Goal: Check status: Check status

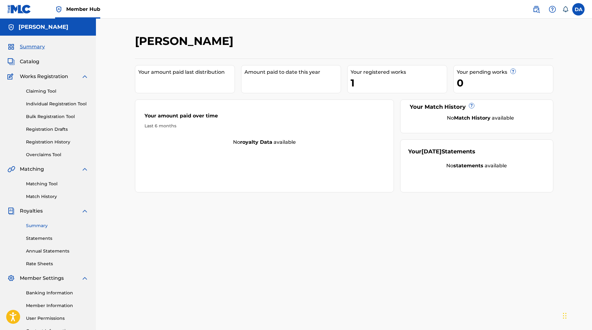
click at [41, 227] on link "Summary" at bounding box center [57, 225] width 63 height 7
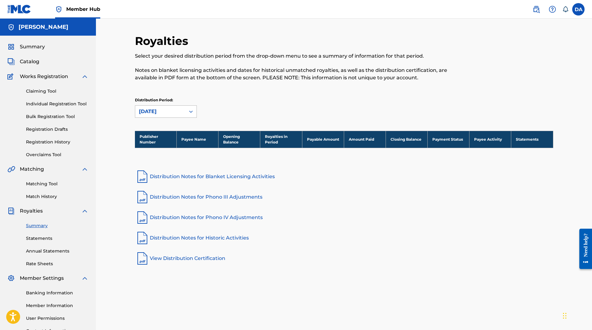
click at [150, 108] on div "[DATE]" at bounding box center [160, 111] width 43 height 7
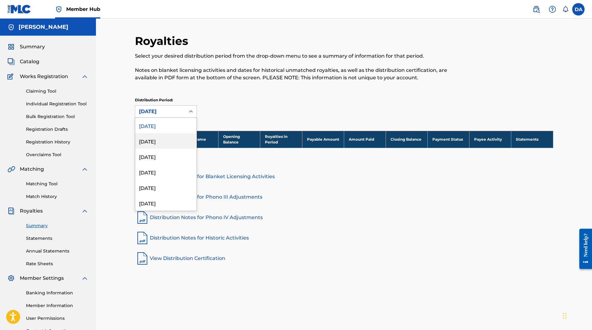
click at [154, 137] on div "[DATE]" at bounding box center [165, 140] width 61 height 15
click at [163, 112] on div "[DATE]" at bounding box center [160, 111] width 43 height 7
click at [156, 159] on div "[DATE]" at bounding box center [165, 156] width 61 height 15
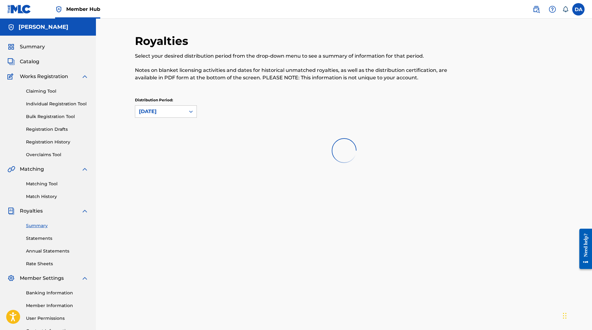
click at [166, 115] on div "[DATE]" at bounding box center [160, 111] width 43 height 7
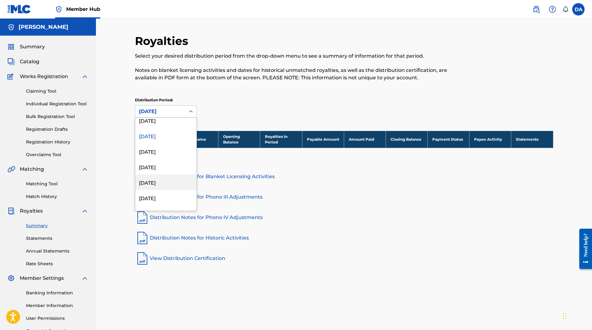
scroll to position [31, 0]
click at [158, 191] on div "[DATE]" at bounding box center [165, 187] width 61 height 15
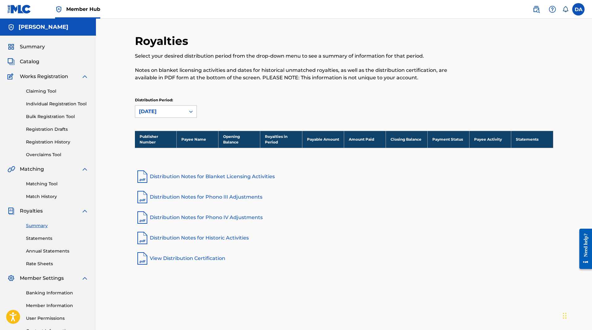
click at [181, 111] on div "[DATE]" at bounding box center [160, 111] width 43 height 7
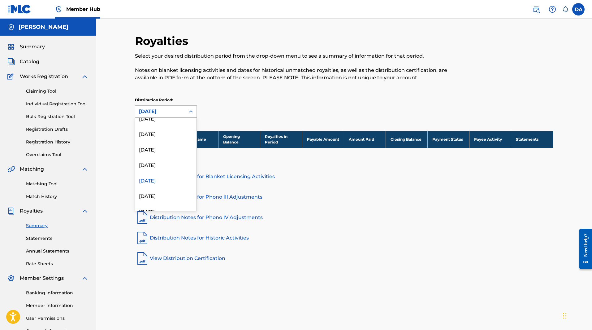
scroll to position [52, 0]
click at [159, 146] on div "[DATE]" at bounding box center [165, 150] width 61 height 15
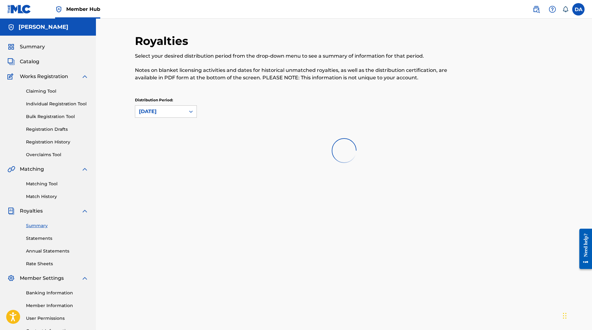
click at [166, 118] on div "Distribution Period: option [DATE], selected. [DATE]" at bounding box center [344, 110] width 419 height 26
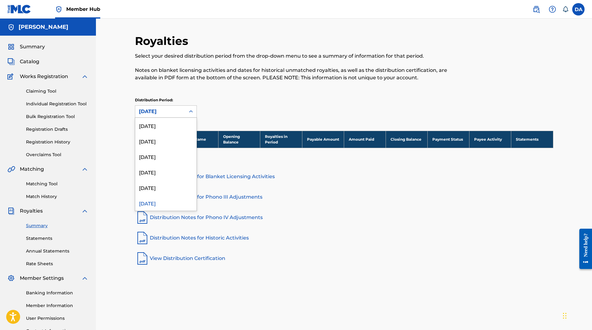
click at [168, 112] on div "[DATE]" at bounding box center [160, 111] width 43 height 7
click at [159, 179] on div "[DATE]" at bounding box center [165, 181] width 61 height 15
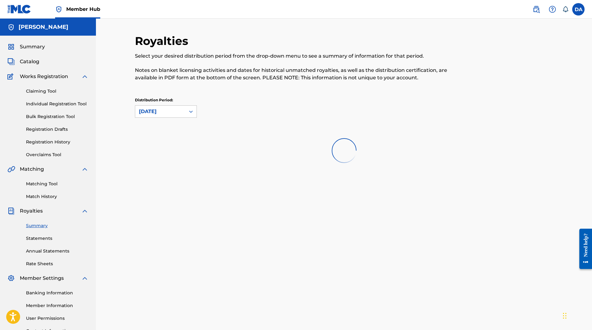
click at [172, 118] on div "Distribution Period: [DATE]" at bounding box center [344, 110] width 419 height 26
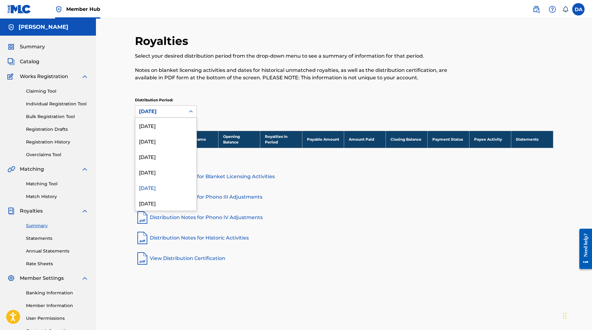
click at [172, 113] on div "[DATE]" at bounding box center [160, 111] width 43 height 7
click at [158, 172] on div "[DATE]" at bounding box center [165, 171] width 61 height 15
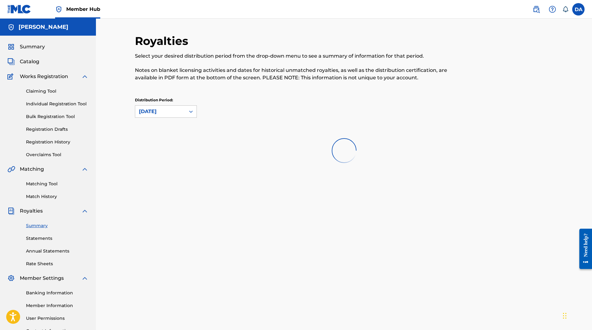
click at [176, 109] on div "[DATE]" at bounding box center [160, 111] width 43 height 7
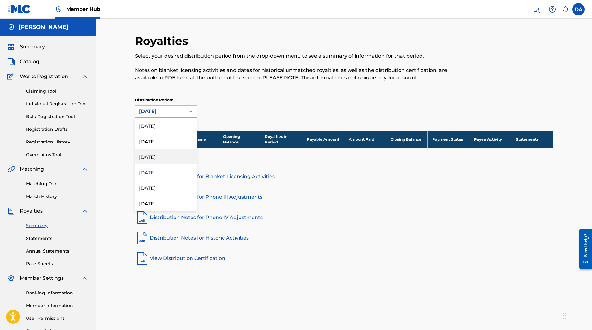
click at [162, 154] on div "[DATE]" at bounding box center [165, 156] width 61 height 15
